Goal: Task Accomplishment & Management: Use online tool/utility

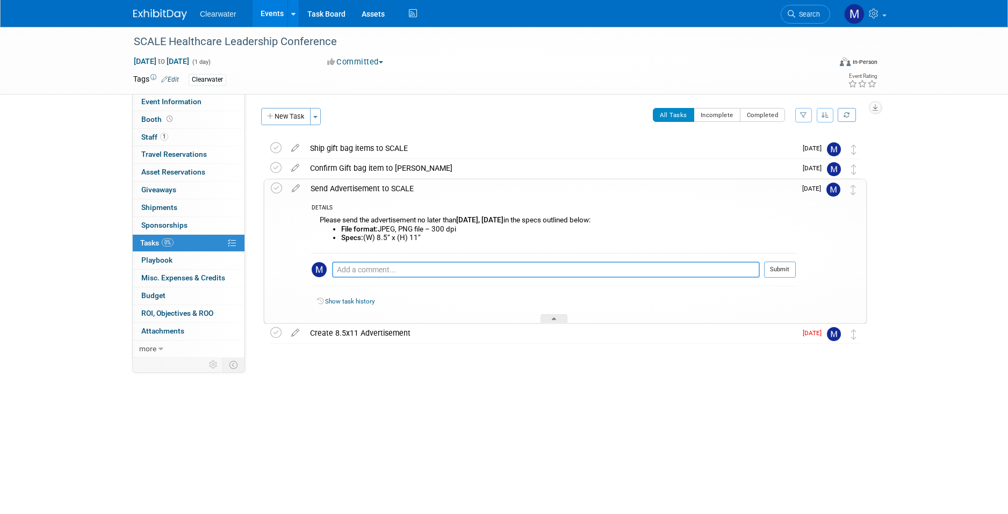
click at [369, 275] on textarea at bounding box center [546, 270] width 428 height 16
type textarea "[PERSON_NAME] sent to [GEOGRAPHIC_DATA] on [DATE]"
click at [776, 265] on button "Submit" at bounding box center [780, 270] width 32 height 16
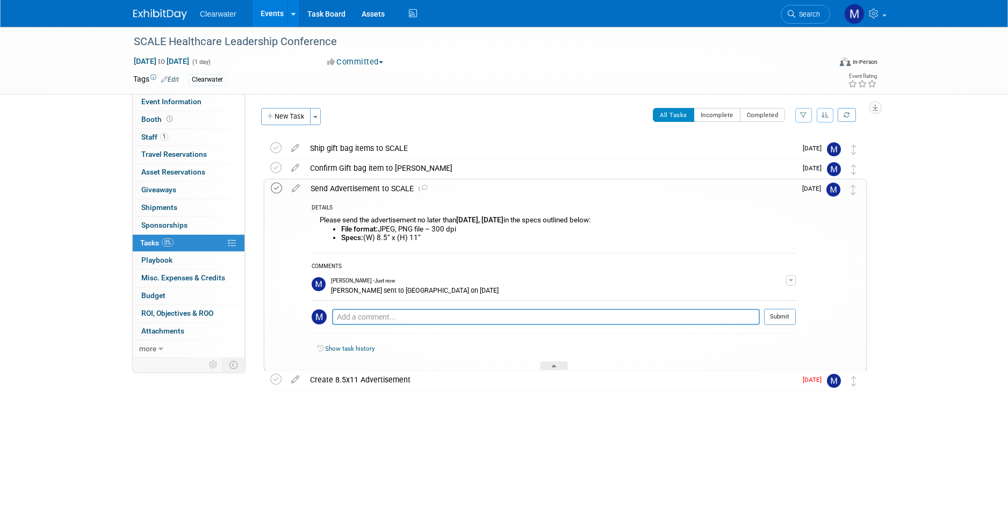
click at [276, 188] on icon at bounding box center [276, 188] width 11 height 11
click at [273, 379] on icon at bounding box center [275, 379] width 11 height 11
click at [295, 117] on button "New Task" at bounding box center [285, 116] width 49 height 17
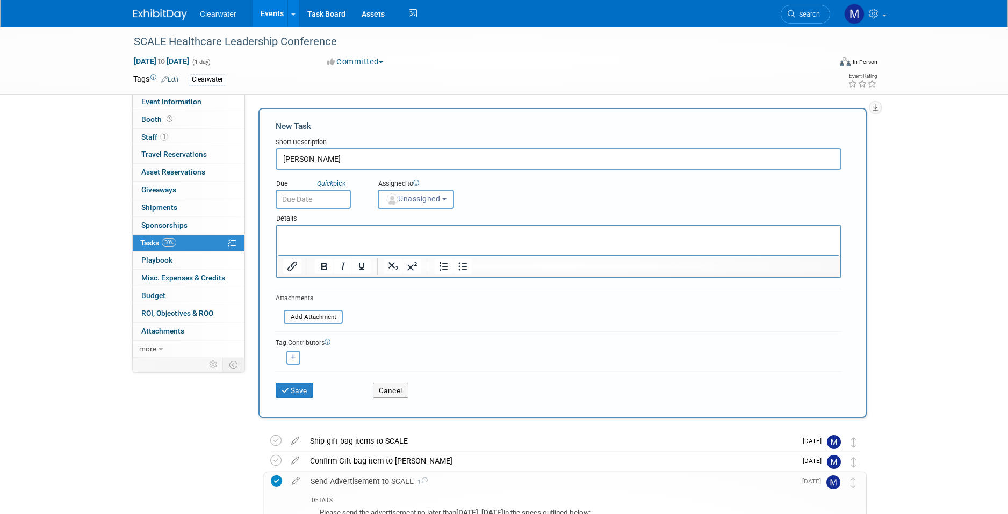
type input "J"
click at [421, 203] on button "Unassigned" at bounding box center [416, 199] width 76 height 19
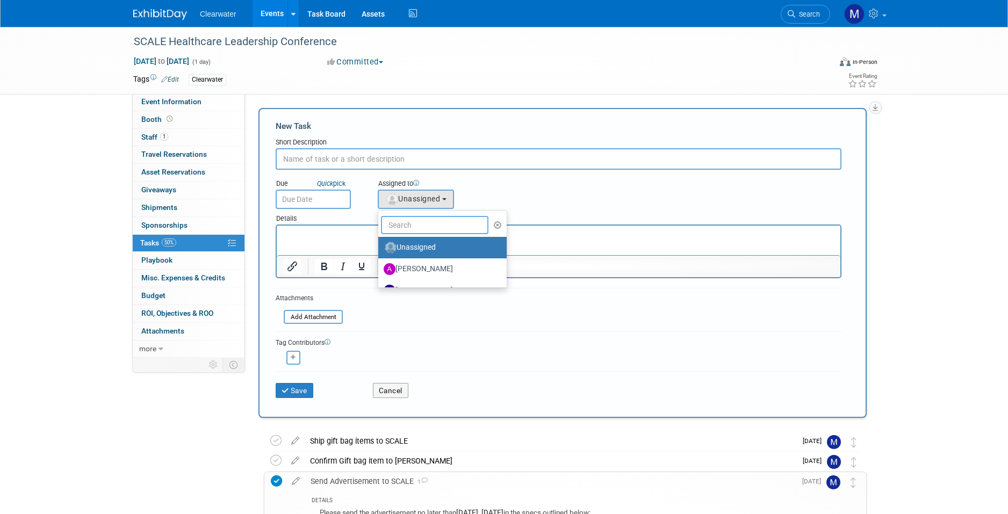
click at [431, 225] on input "text" at bounding box center [434, 225] width 107 height 18
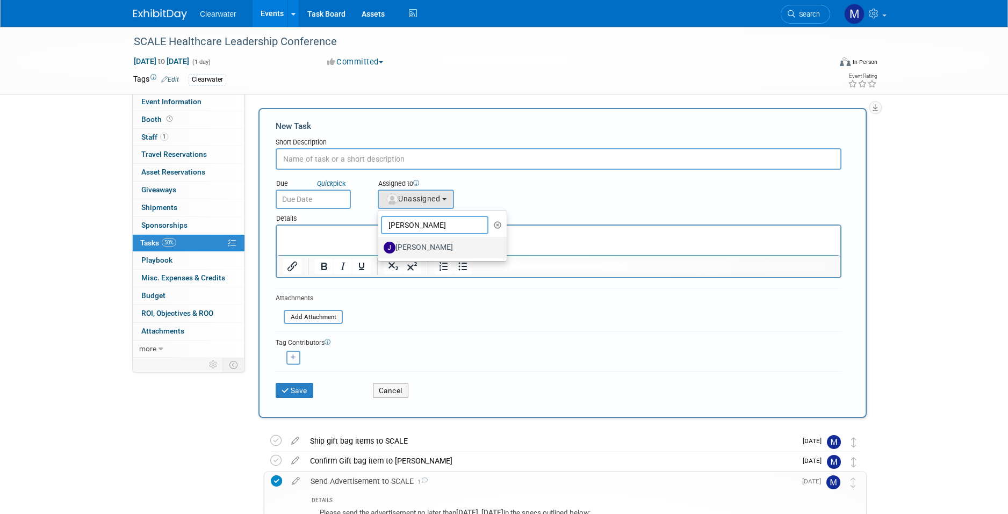
type input "[PERSON_NAME]"
click at [437, 250] on label "[PERSON_NAME]" at bounding box center [440, 247] width 112 height 17
click at [380, 250] on input "[PERSON_NAME]" at bounding box center [376, 246] width 7 height 7
select select "e5c80daa-2972-466c-a3c2-dd31fbbc392c"
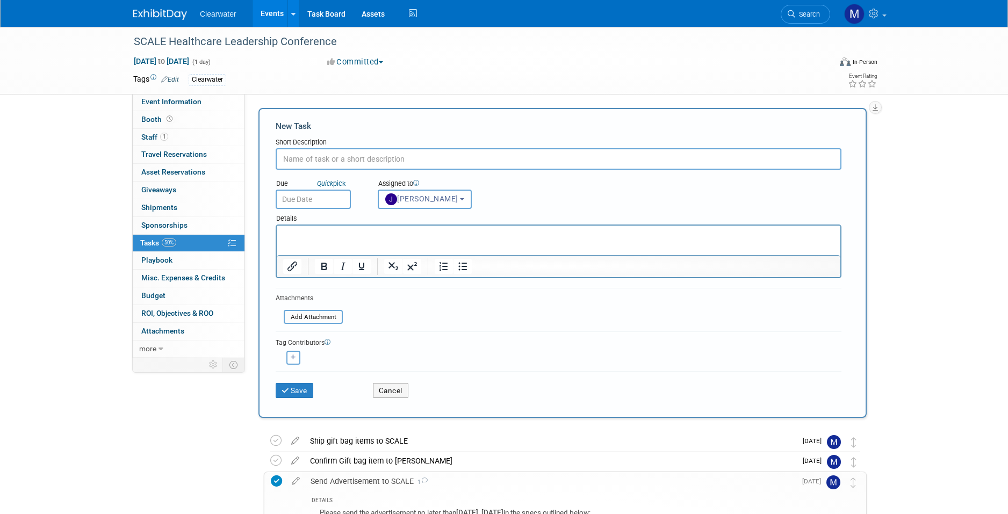
click at [308, 158] on input "text" at bounding box center [559, 158] width 566 height 21
type input "Source some options for a $15 gift of 200 qty"
click at [316, 203] on input "text" at bounding box center [313, 199] width 75 height 19
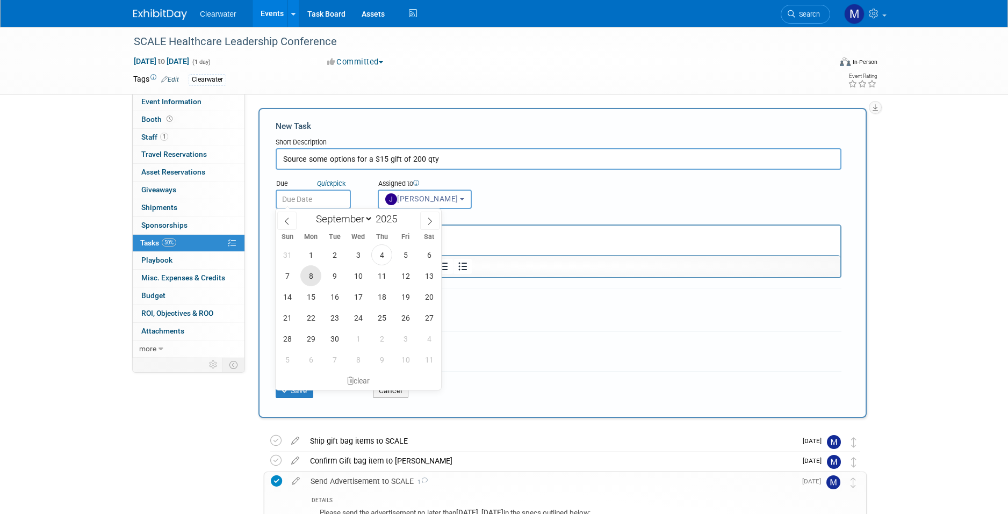
click at [314, 273] on span "8" at bounding box center [310, 275] width 21 height 21
type input "[DATE]"
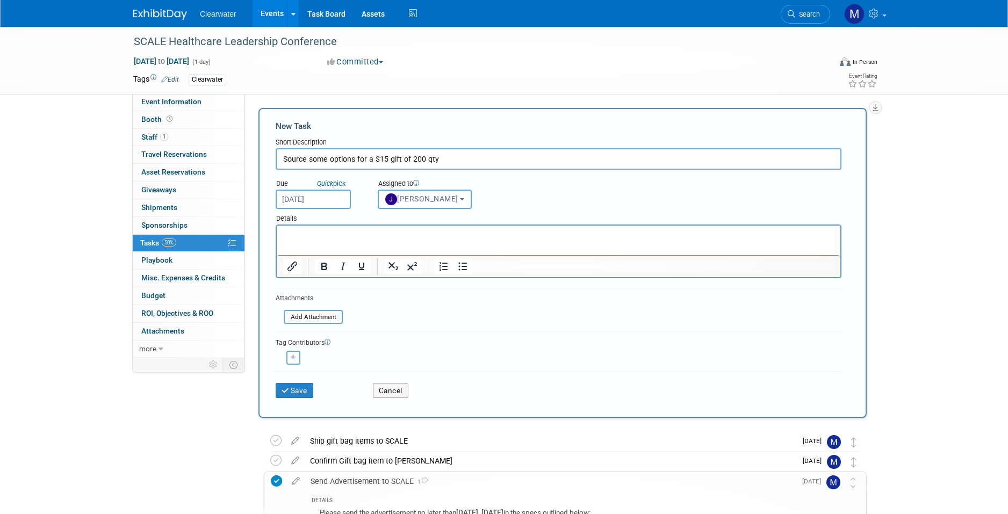
click at [363, 238] on p "Rich Text Area. Press ALT-0 for help." at bounding box center [558, 235] width 551 height 11
click at [363, 237] on p "Rich Text Area. Press ALT-0 for help." at bounding box center [558, 235] width 551 height 11
click at [305, 388] on button "Save" at bounding box center [295, 390] width 38 height 15
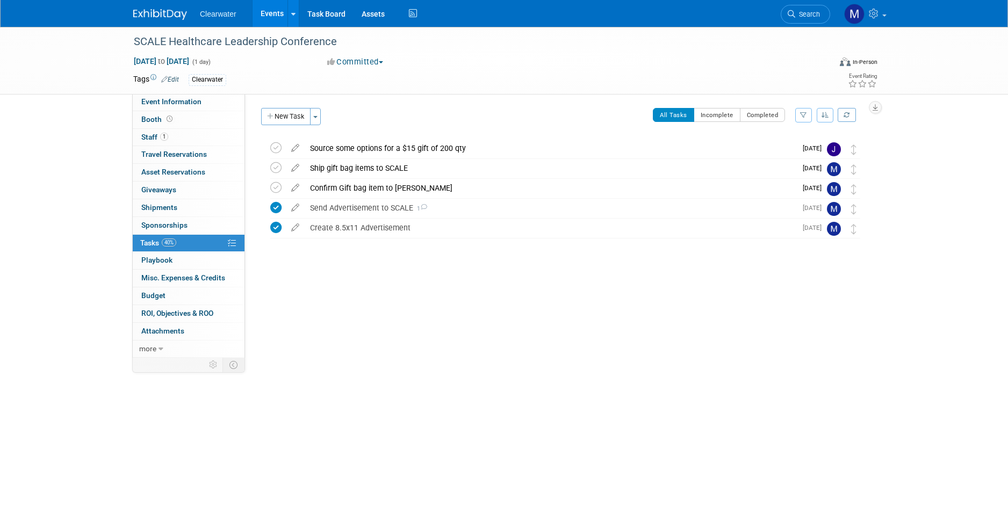
drag, startPoint x: 612, startPoint y: 229, endPoint x: 553, endPoint y: 77, distance: 162.6
click at [613, 226] on div "Create 8.5x11 Advertisement" at bounding box center [551, 228] width 492 height 18
